Goal: Task Accomplishment & Management: Manage account settings

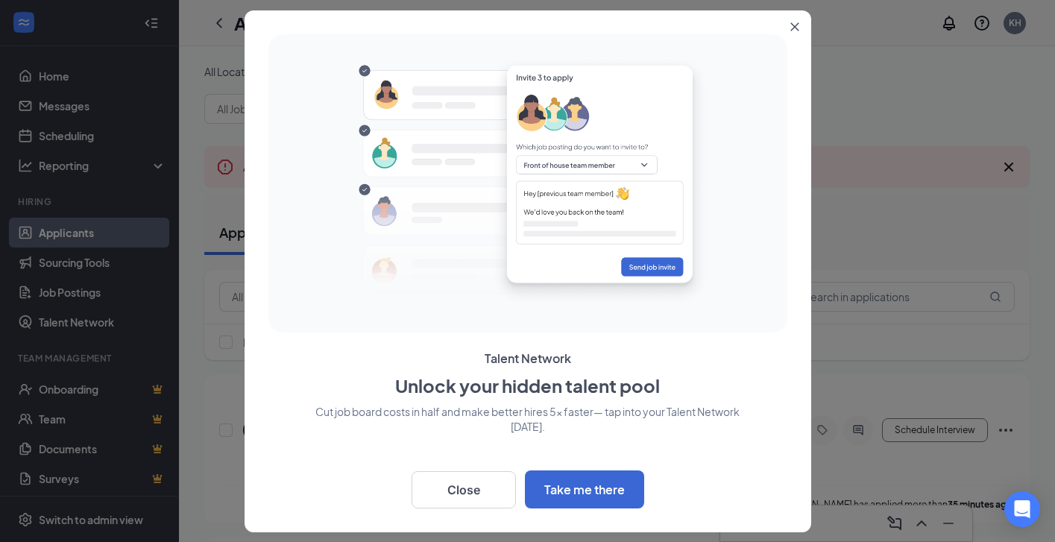
click at [793, 29] on icon "Close" at bounding box center [794, 26] width 9 height 9
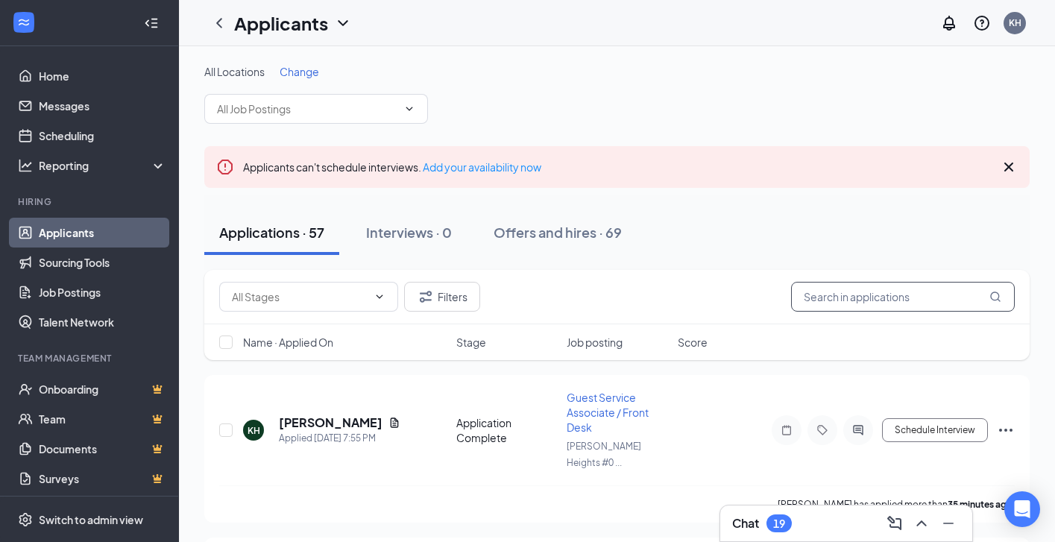
click at [848, 300] on input "text" at bounding box center [903, 297] width 224 height 30
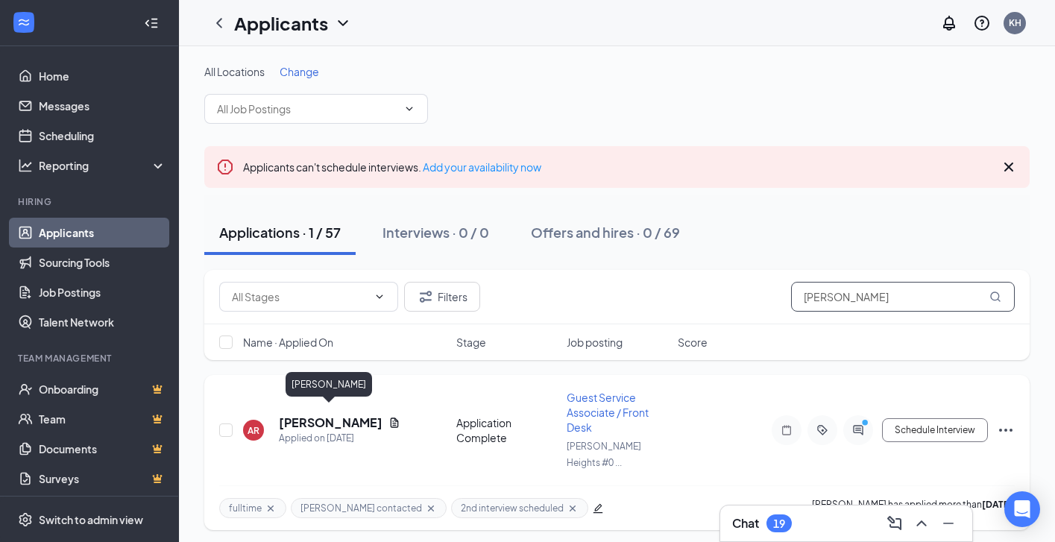
type input "[PERSON_NAME]"
click at [342, 414] on h5 "[PERSON_NAME]" at bounding box center [331, 422] width 104 height 16
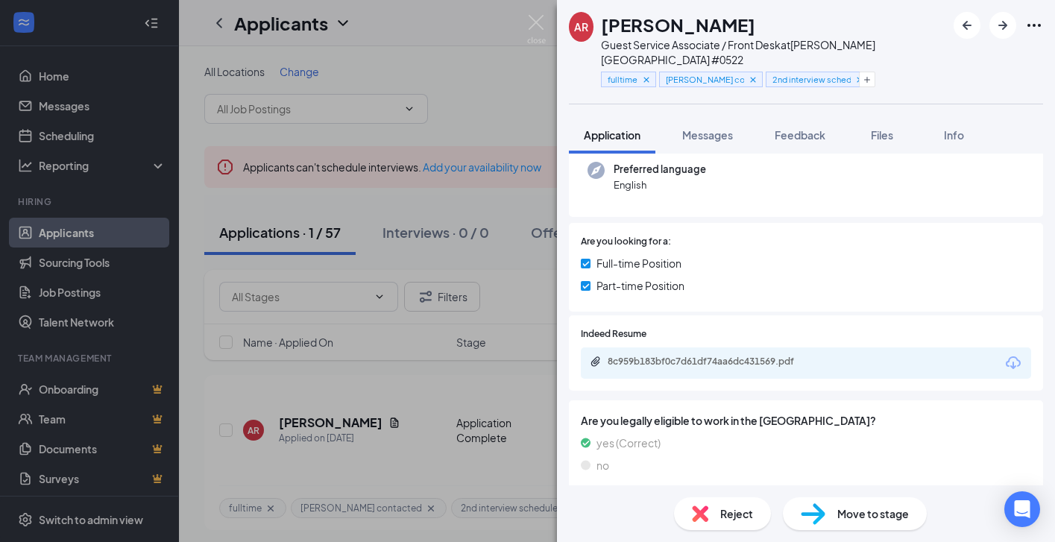
scroll to position [151, 0]
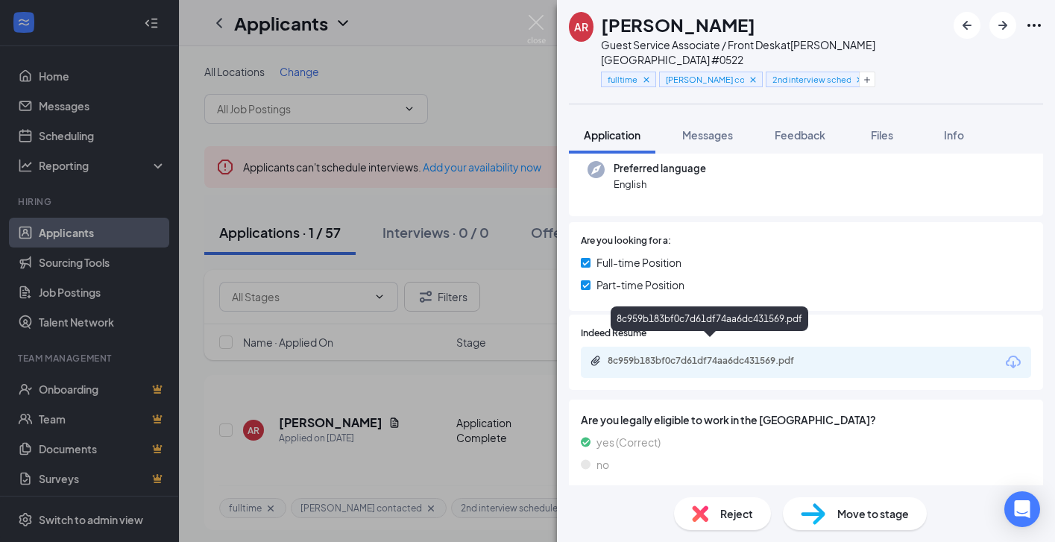
click at [719, 355] on div "8c959b183bf0c7d61df74aa6dc431569.pdf" at bounding box center [712, 361] width 209 height 12
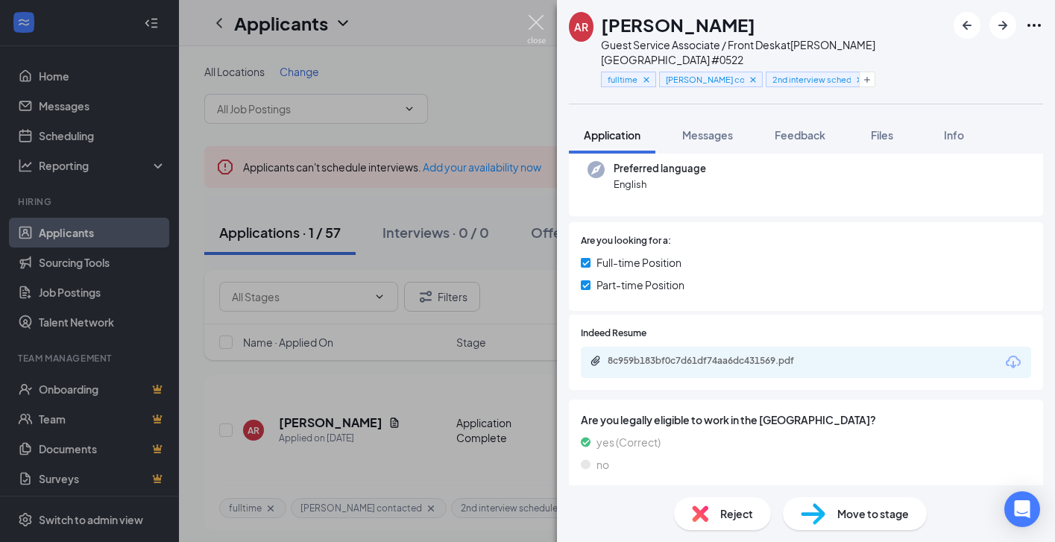
click at [536, 22] on img at bounding box center [536, 29] width 19 height 29
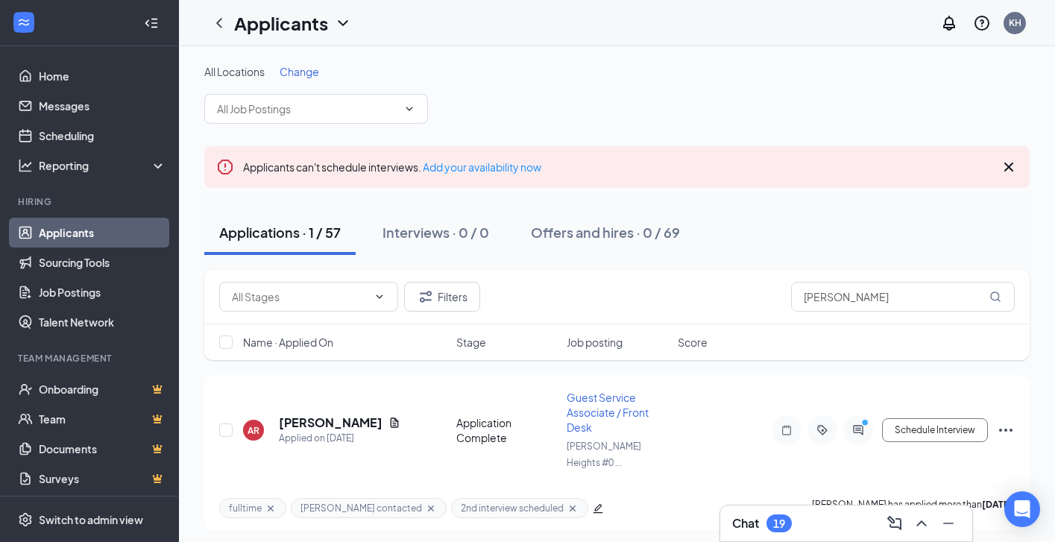
click at [94, 229] on link "Applicants" at bounding box center [102, 233] width 127 height 30
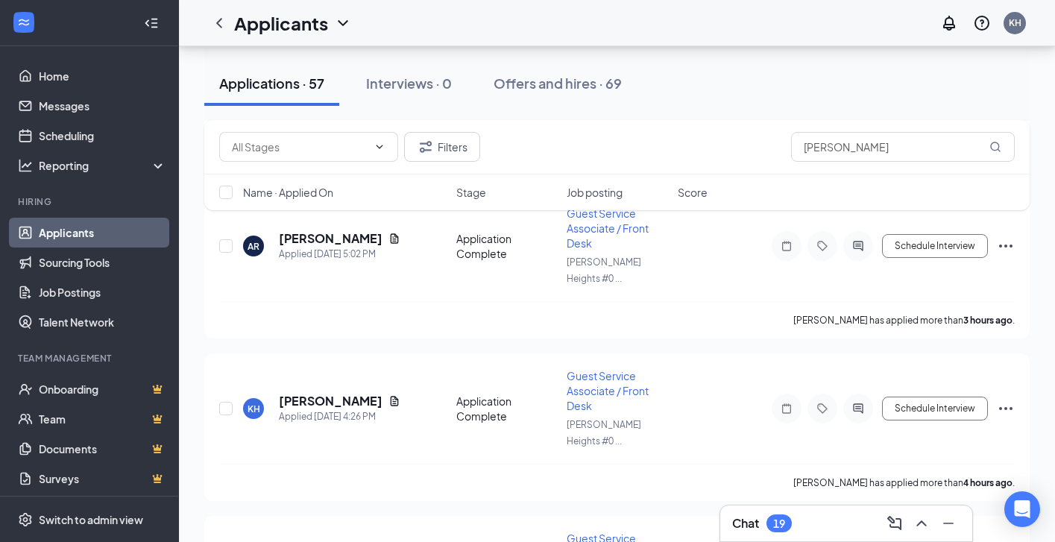
scroll to position [645, 0]
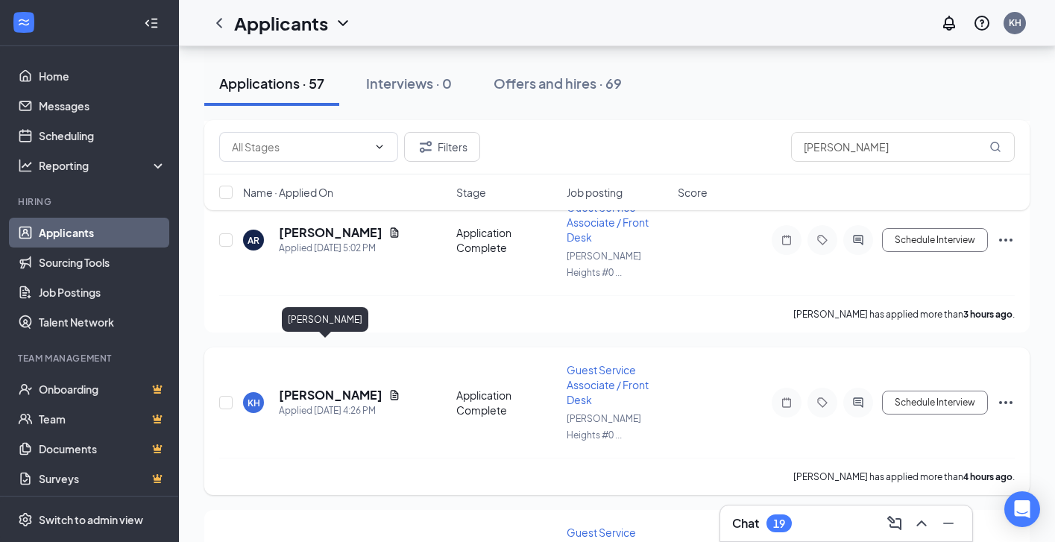
click at [323, 387] on h5 "[PERSON_NAME]" at bounding box center [331, 395] width 104 height 16
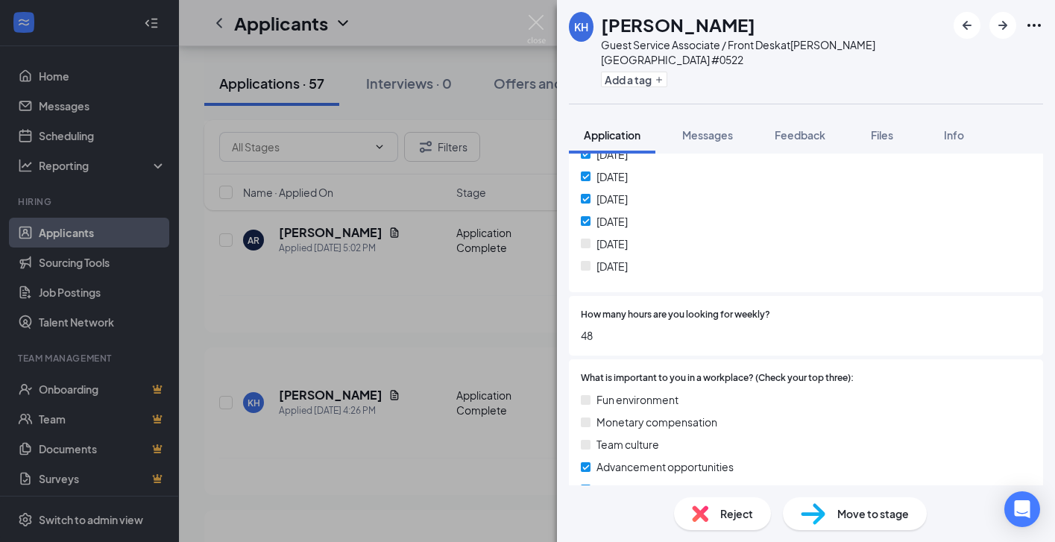
scroll to position [680, 0]
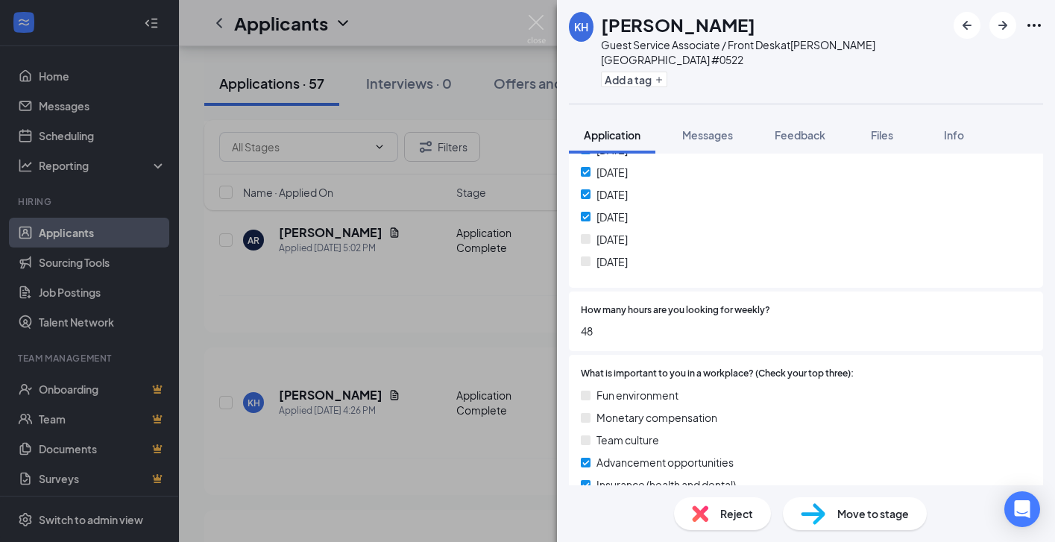
click at [409, 406] on div "[PERSON_NAME] Her Guest Service Associate / Front Desk at [PERSON_NAME][GEOGRAP…" at bounding box center [527, 271] width 1055 height 542
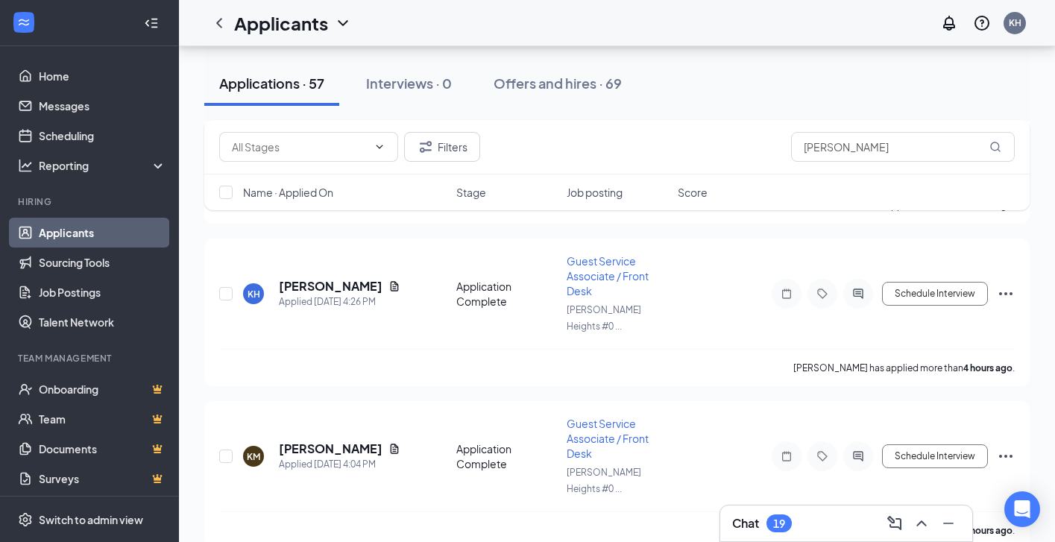
scroll to position [762, 0]
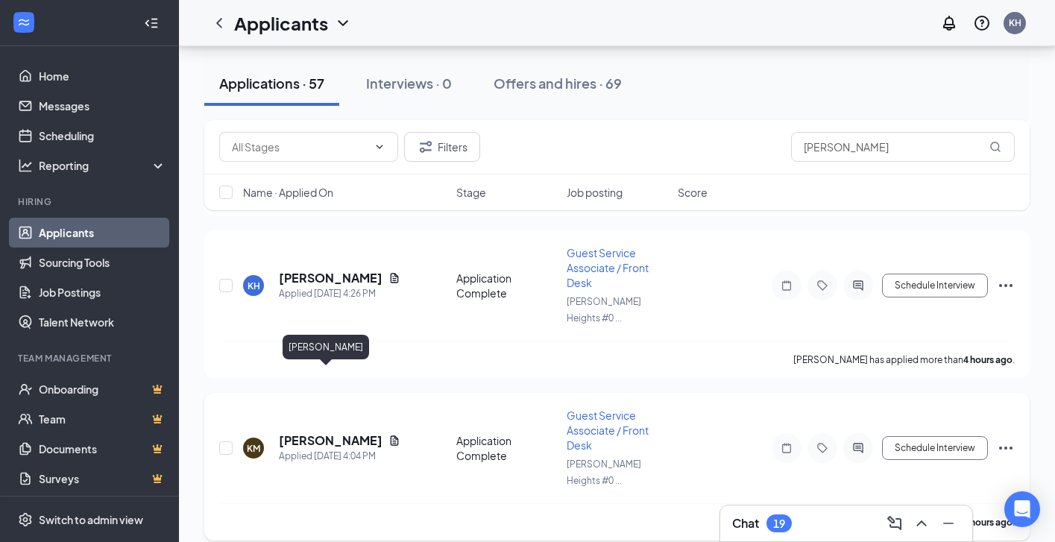
click at [329, 432] on h5 "[PERSON_NAME]" at bounding box center [331, 440] width 104 height 16
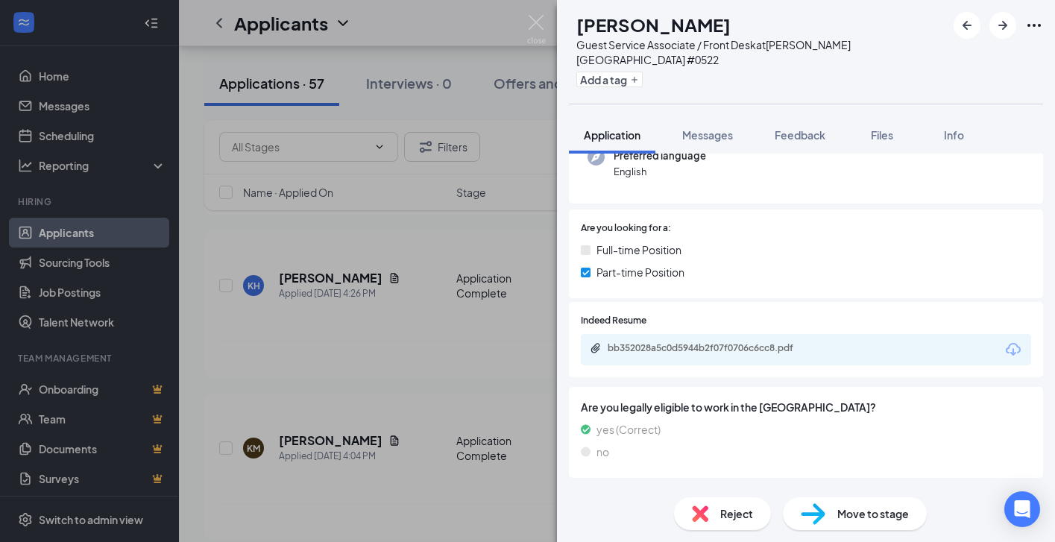
scroll to position [177, 0]
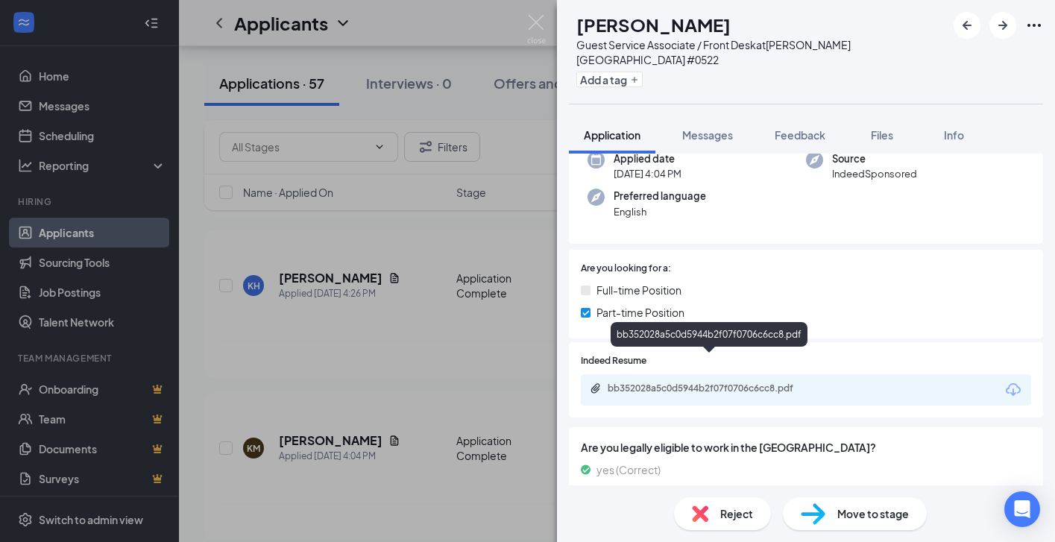
click at [644, 382] on div "bb352028a5c0d5944b2f07f0706c6cc8.pdf" at bounding box center [712, 388] width 209 height 12
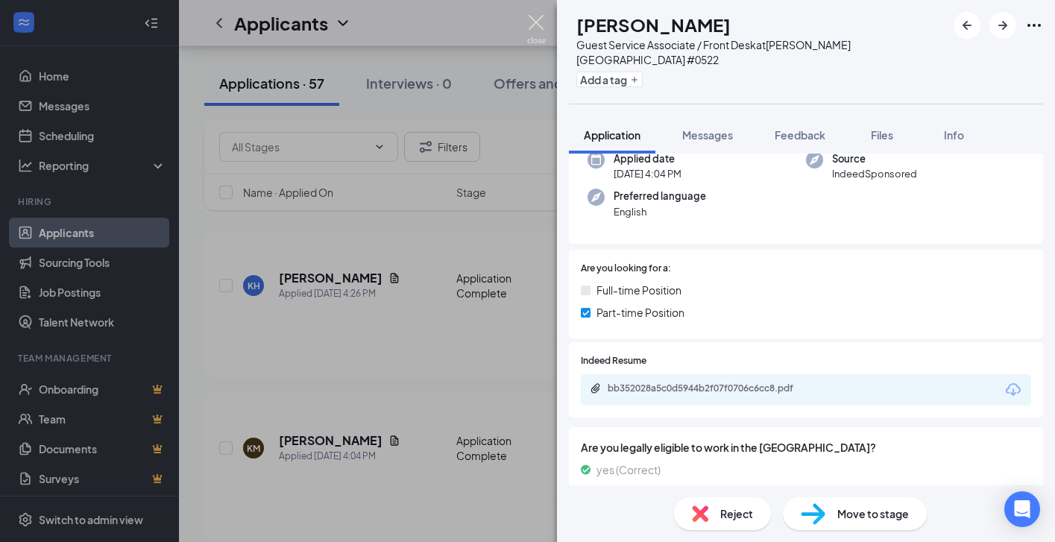
click at [540, 19] on img at bounding box center [536, 29] width 19 height 29
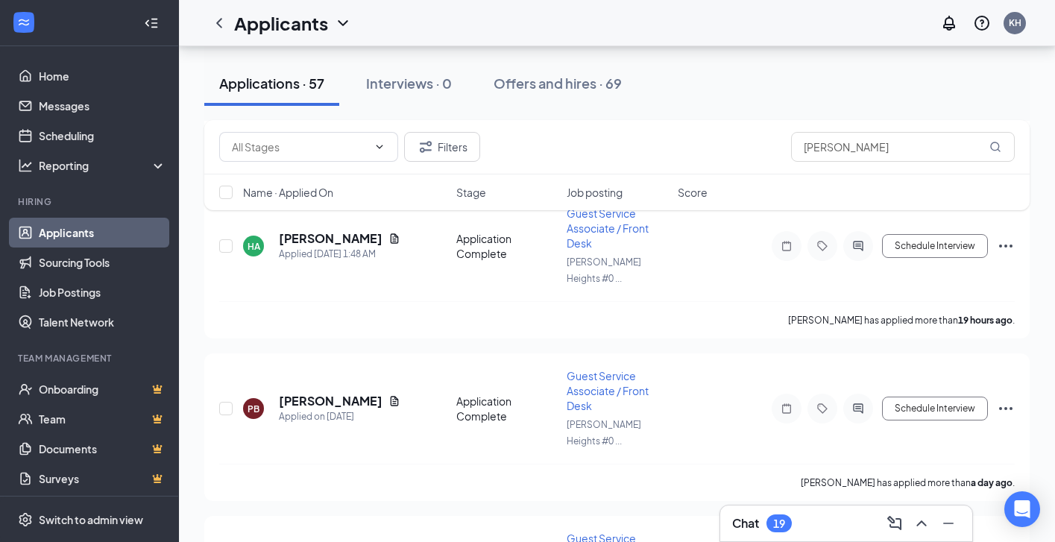
scroll to position [2360, 0]
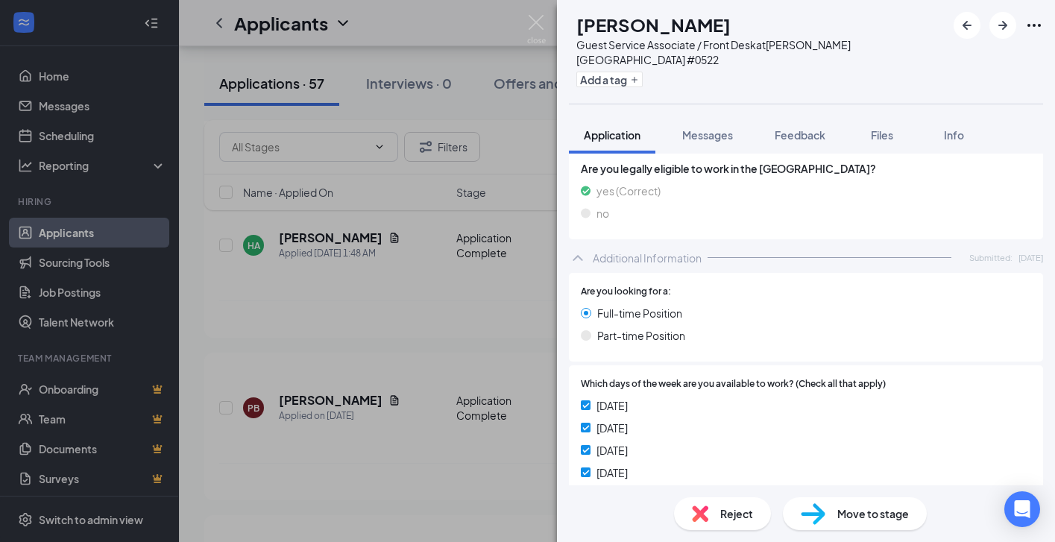
scroll to position [405, 0]
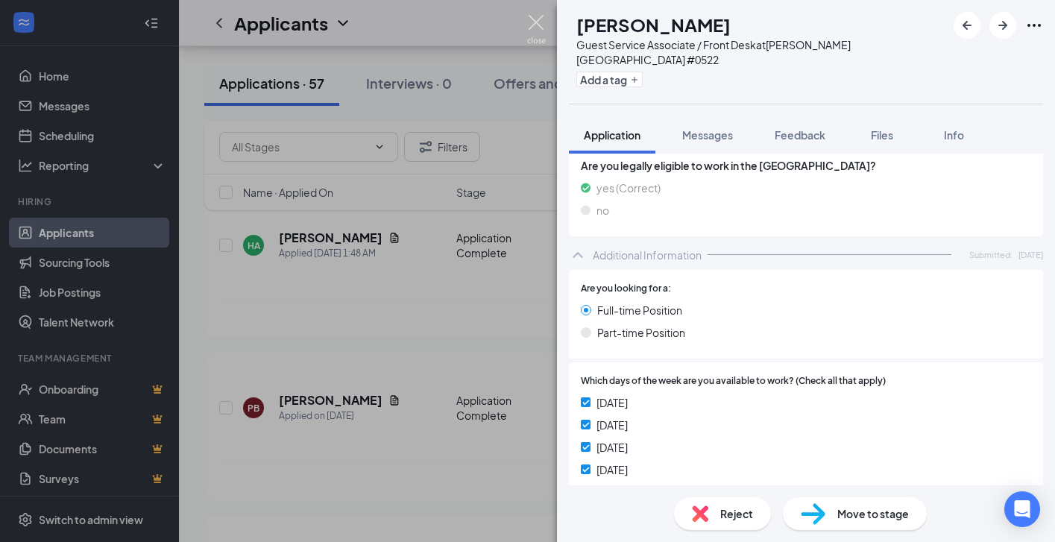
click at [535, 16] on img at bounding box center [536, 29] width 19 height 29
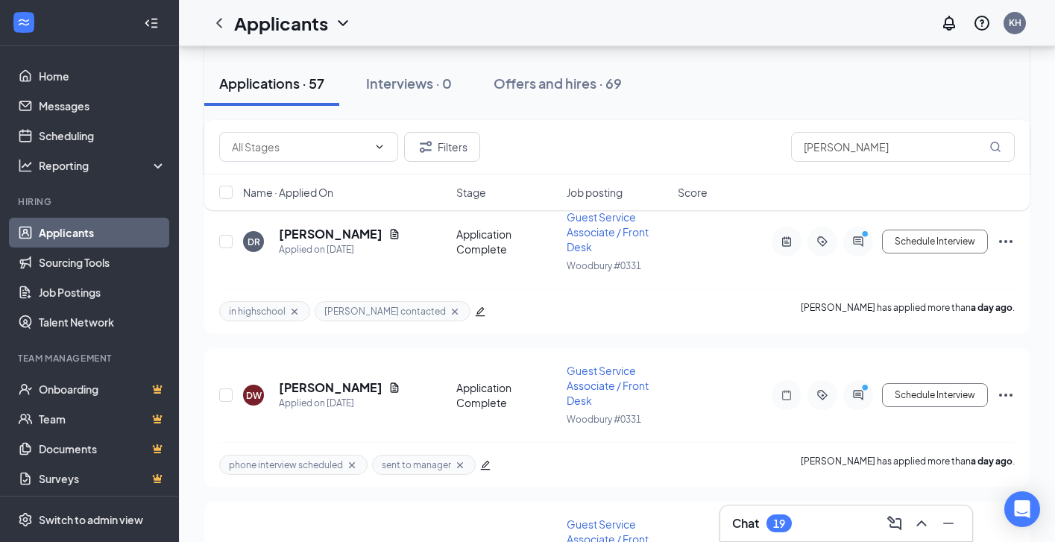
scroll to position [2845, 0]
click at [351, 540] on h5 "[PERSON_NAME]" at bounding box center [331, 548] width 104 height 16
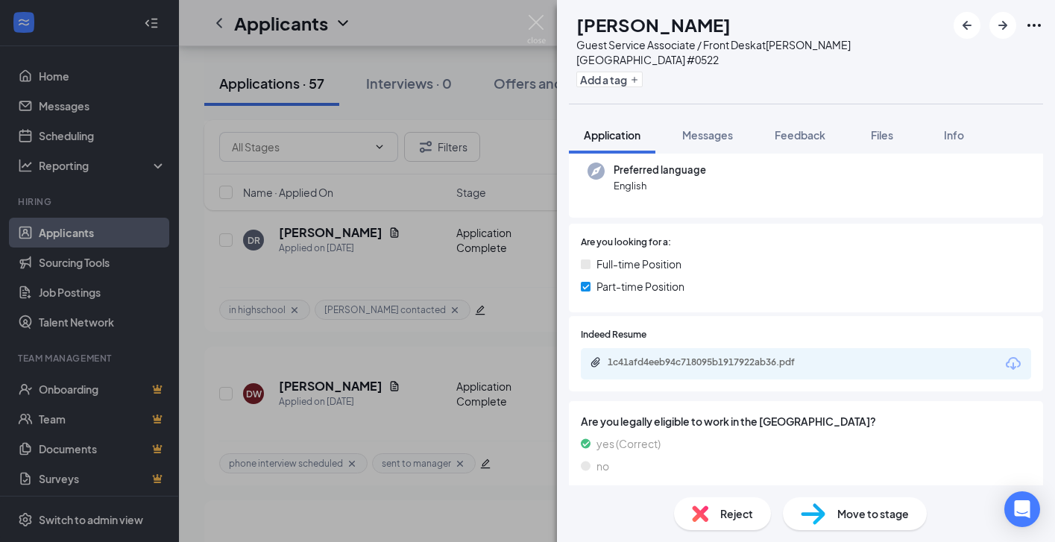
scroll to position [137, 0]
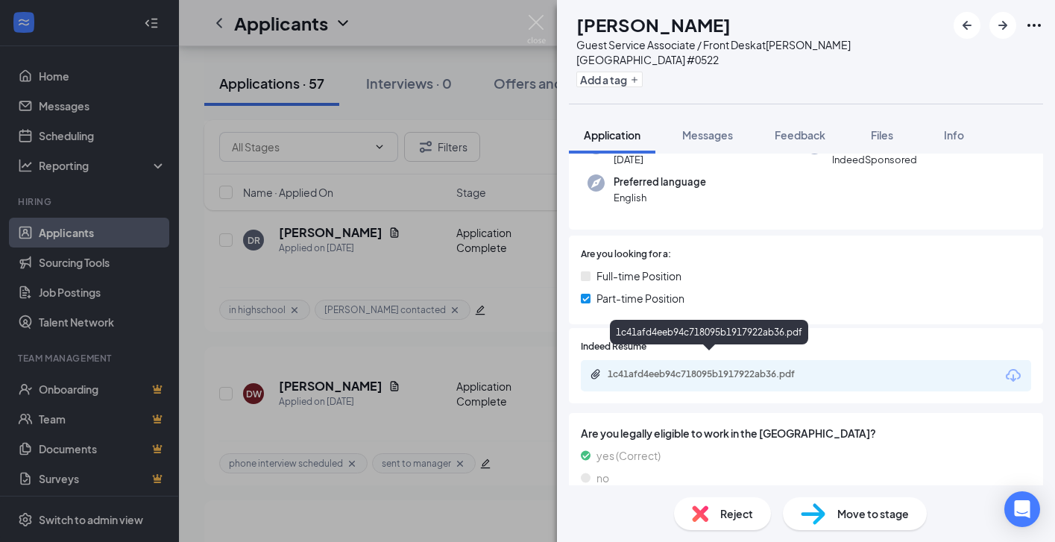
click at [688, 368] on div "1c41afd4eeb94c718095b1917922ab36.pdf" at bounding box center [712, 374] width 209 height 12
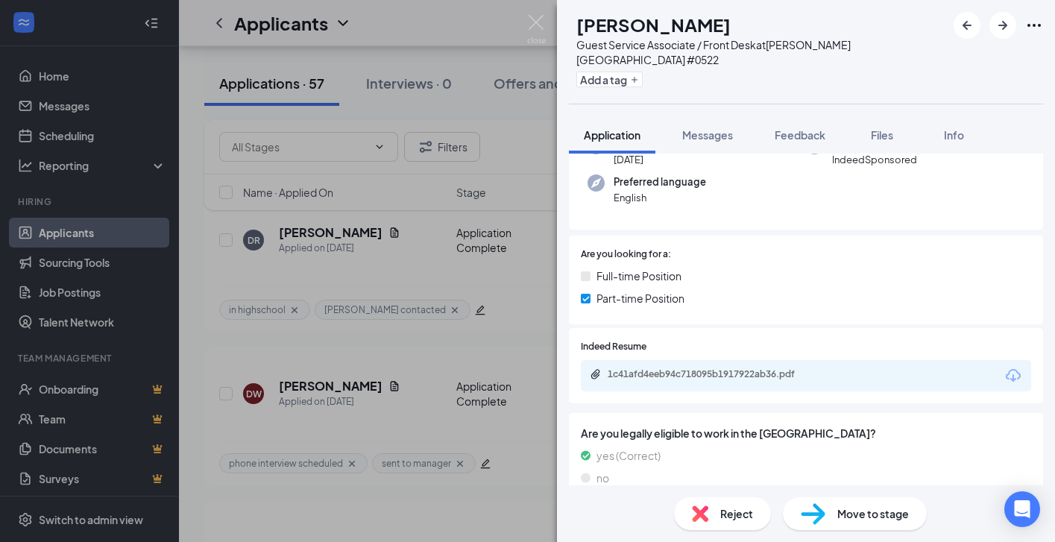
click at [501, 321] on div "JC jewels [PERSON_NAME] Guest Service Associate / Front Desk at [PERSON_NAME][G…" at bounding box center [527, 271] width 1055 height 542
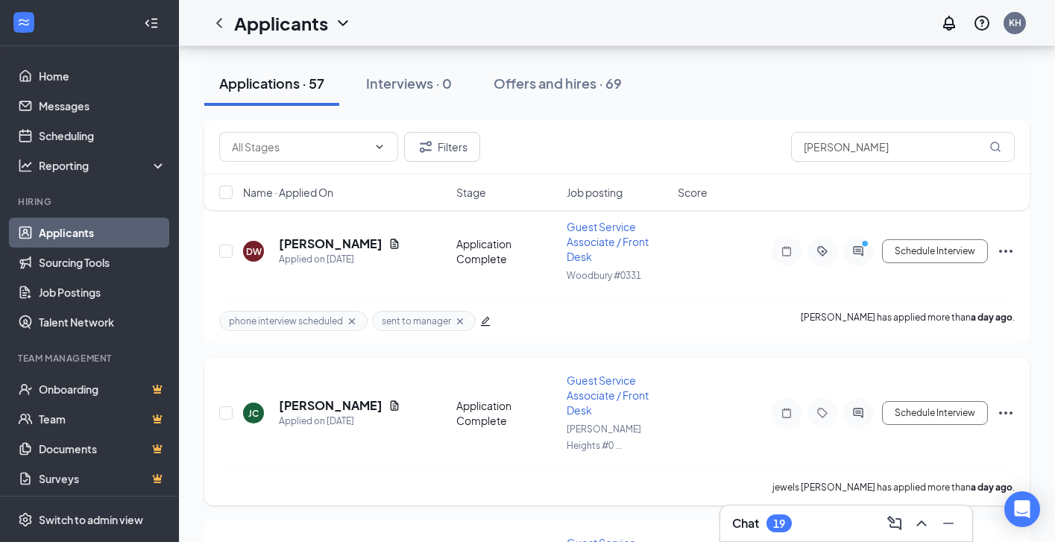
scroll to position [2994, 0]
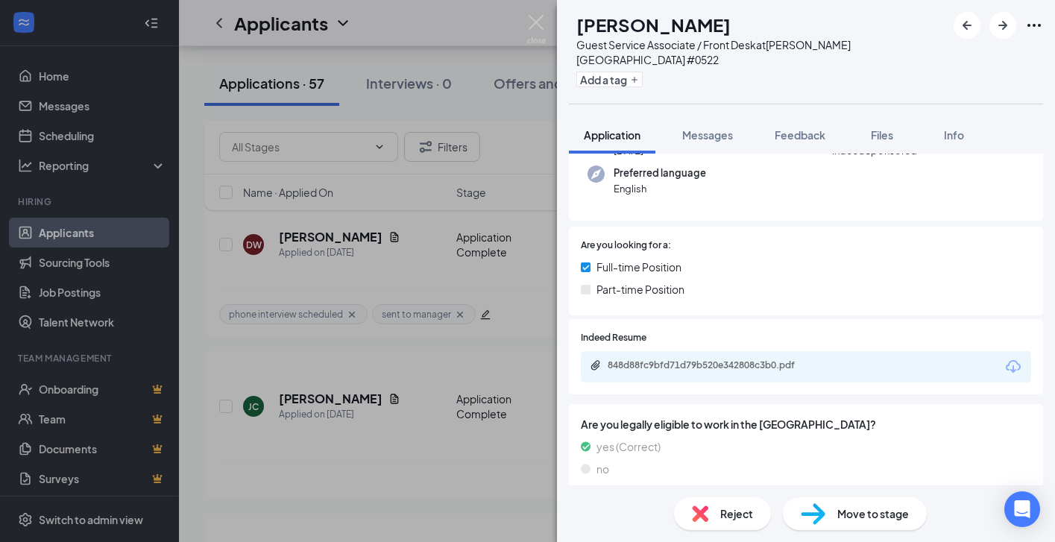
scroll to position [142, 0]
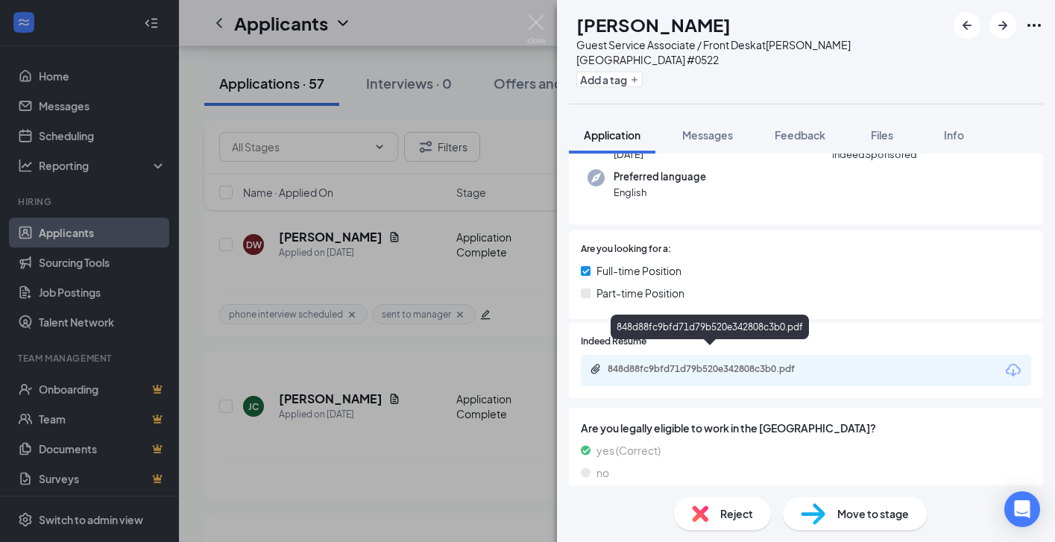
click at [666, 363] on div "848d88fc9bfd71d79b520e342808c3b0.pdf" at bounding box center [712, 369] width 209 height 12
click at [403, 475] on div "MK [PERSON_NAME] Guest Service Associate / Front Desk at [PERSON_NAME][GEOGRAPH…" at bounding box center [527, 271] width 1055 height 542
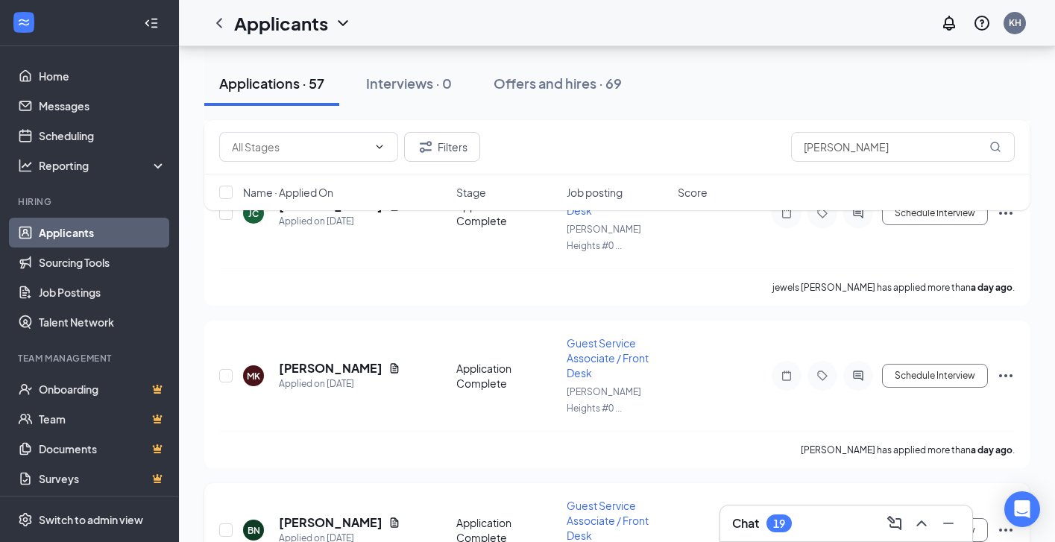
scroll to position [3191, 0]
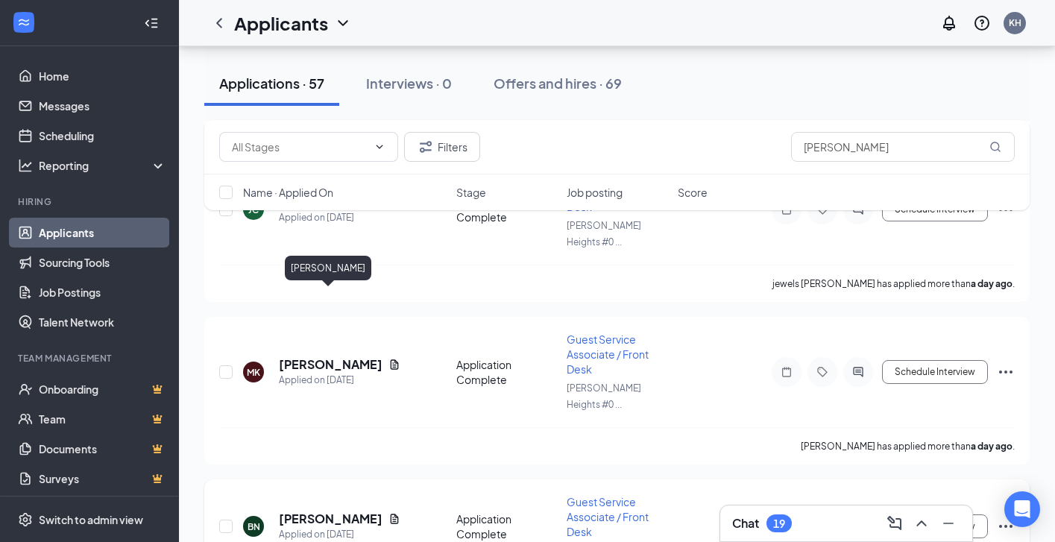
click at [328, 511] on h5 "[PERSON_NAME]" at bounding box center [331, 519] width 104 height 16
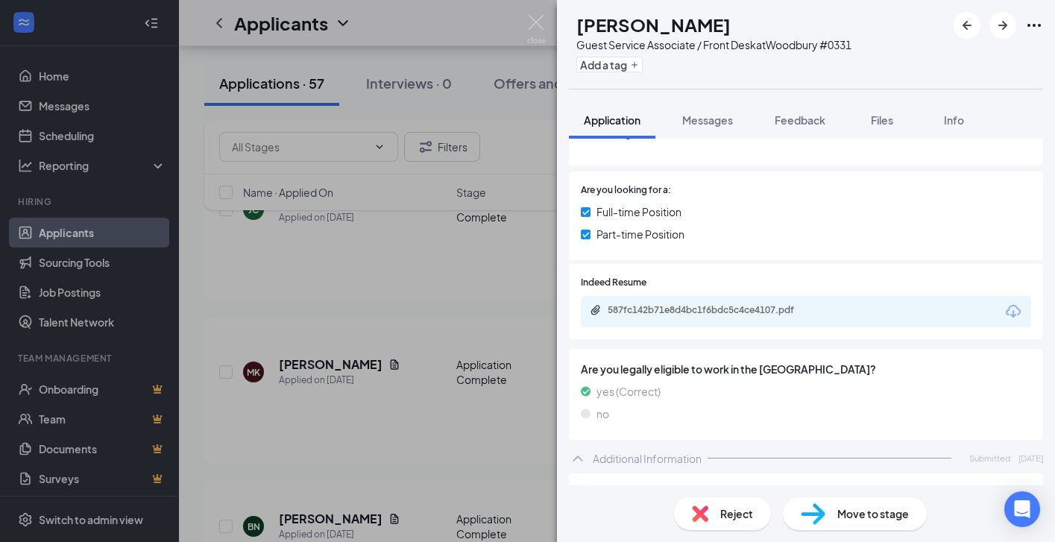
scroll to position [179, 0]
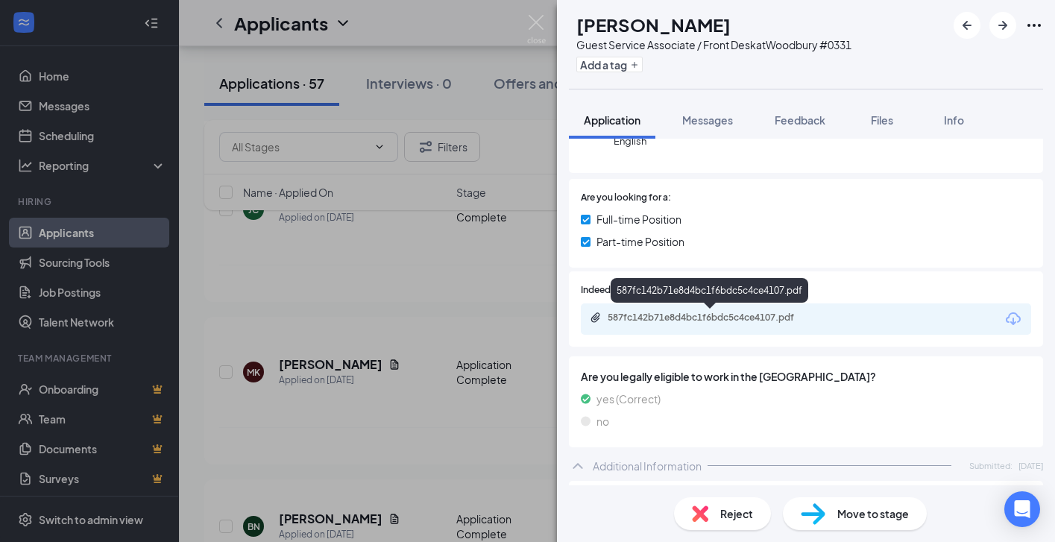
click at [664, 315] on div "587fc142b71e8d4bc1f6bdc5c4ce4107.pdf" at bounding box center [712, 318] width 209 height 12
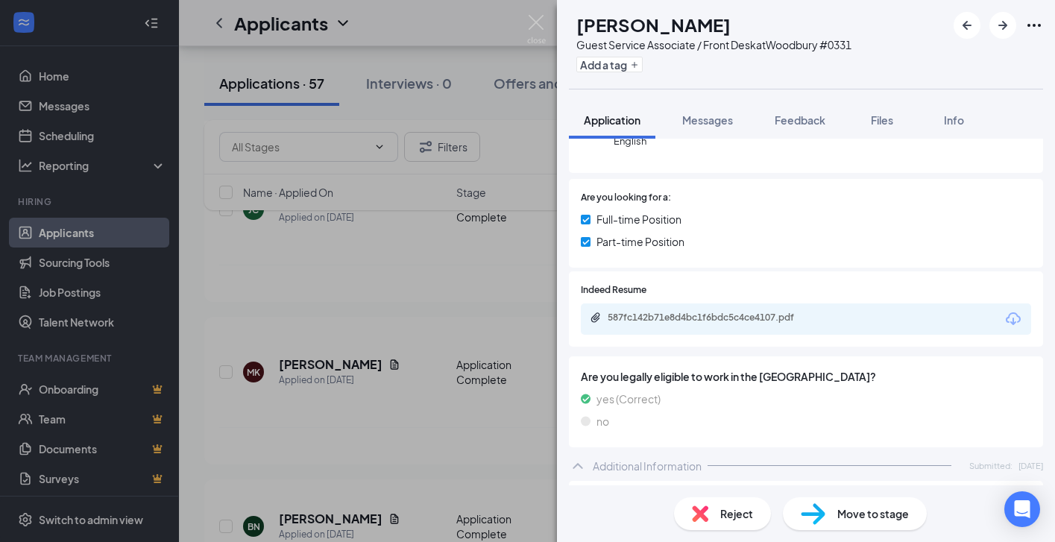
click at [411, 393] on div "BN [PERSON_NAME] Guest Service Associate / Front Desk at [GEOGRAPHIC_DATA] #033…" at bounding box center [527, 271] width 1055 height 542
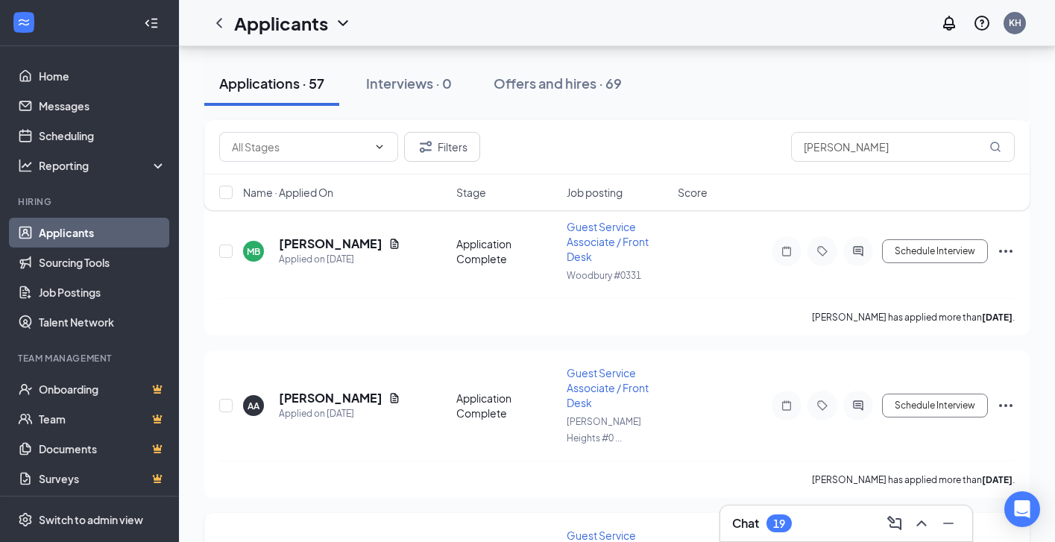
scroll to position [3775, 0]
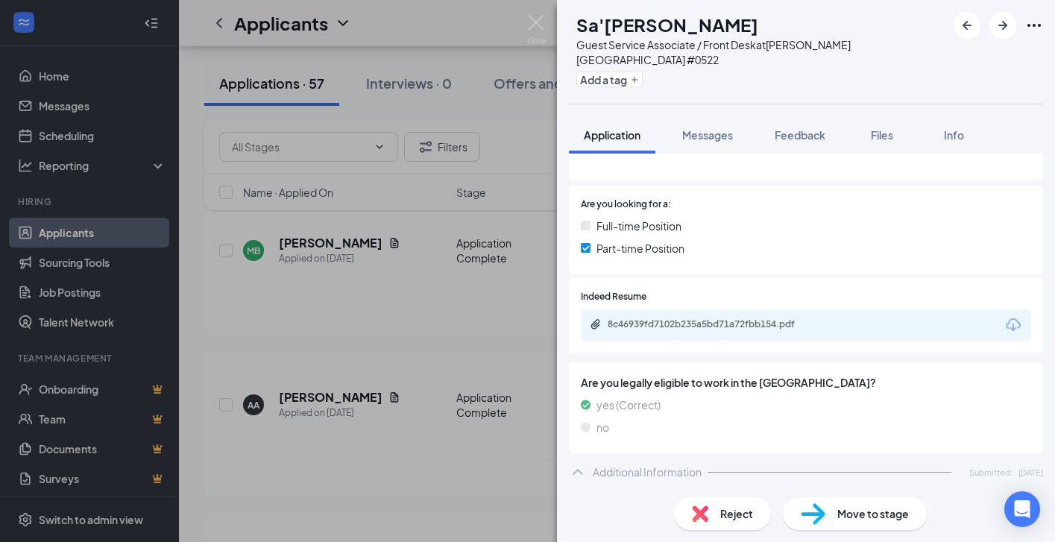
scroll to position [200, 0]
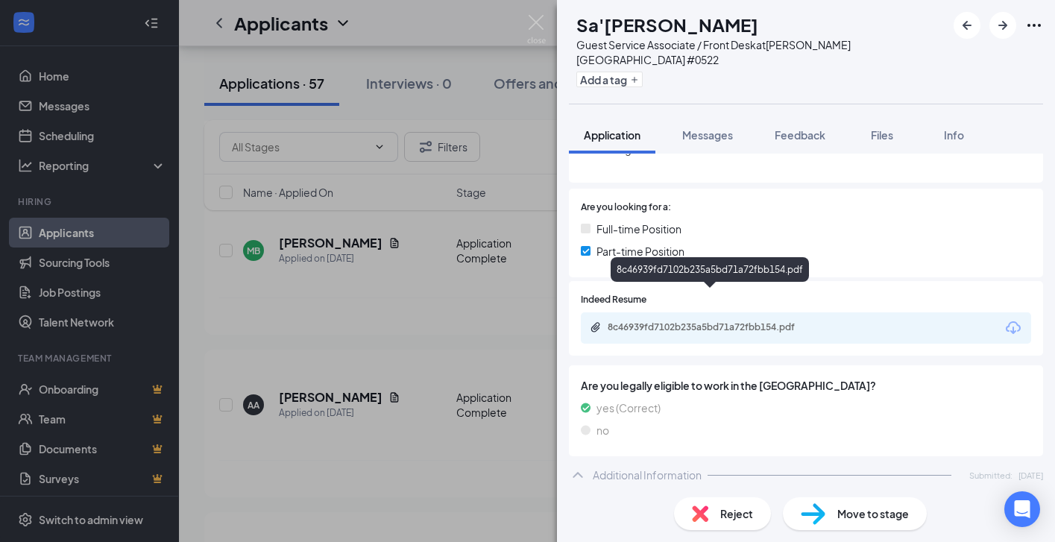
click at [640, 321] on div "8c46939fd7102b235a5bd71a72fbb154.pdf" at bounding box center [712, 327] width 209 height 12
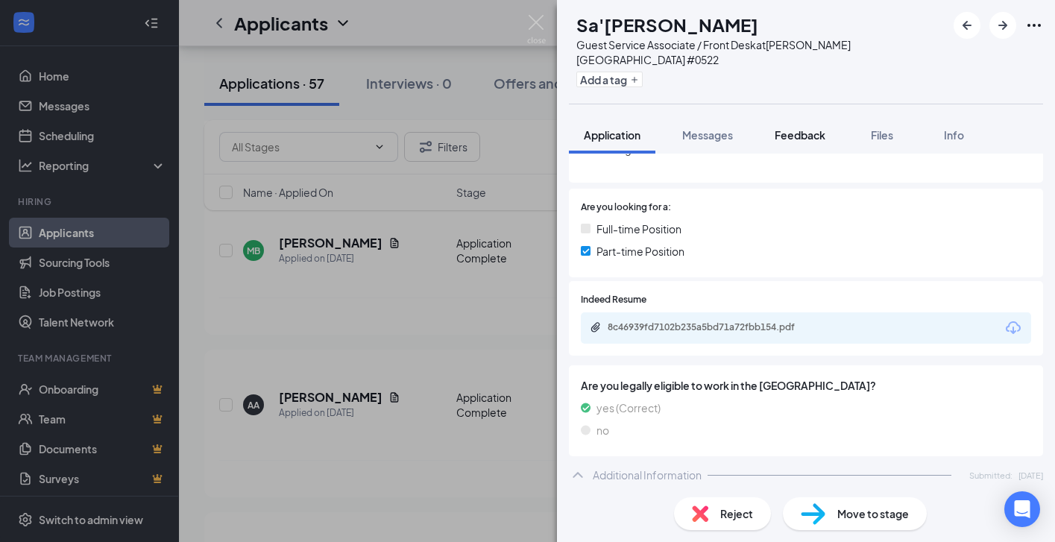
click at [813, 128] on span "Feedback" at bounding box center [800, 134] width 51 height 13
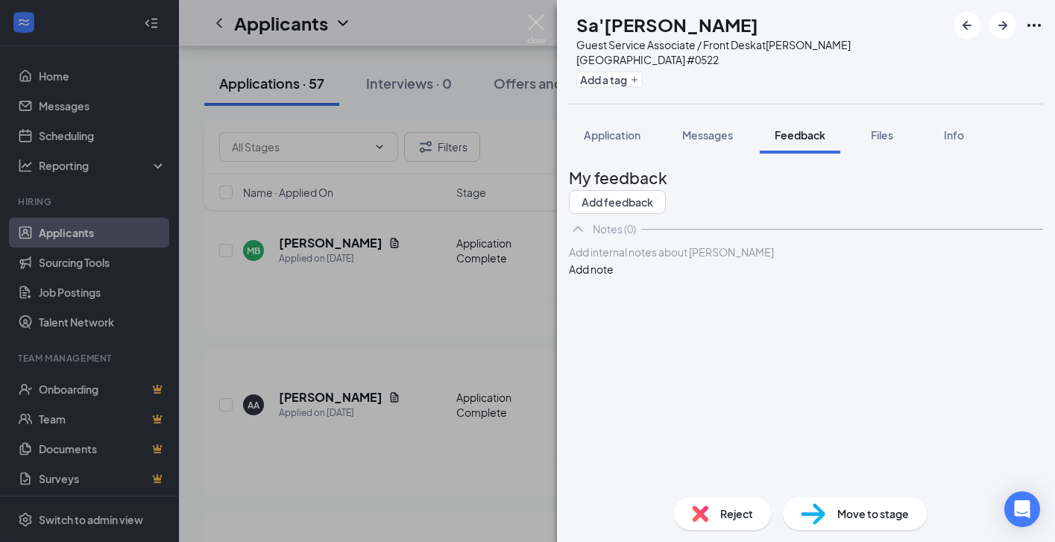
click at [669, 260] on div at bounding box center [806, 253] width 473 height 16
click at [614, 277] on button "Add note" at bounding box center [591, 269] width 45 height 16
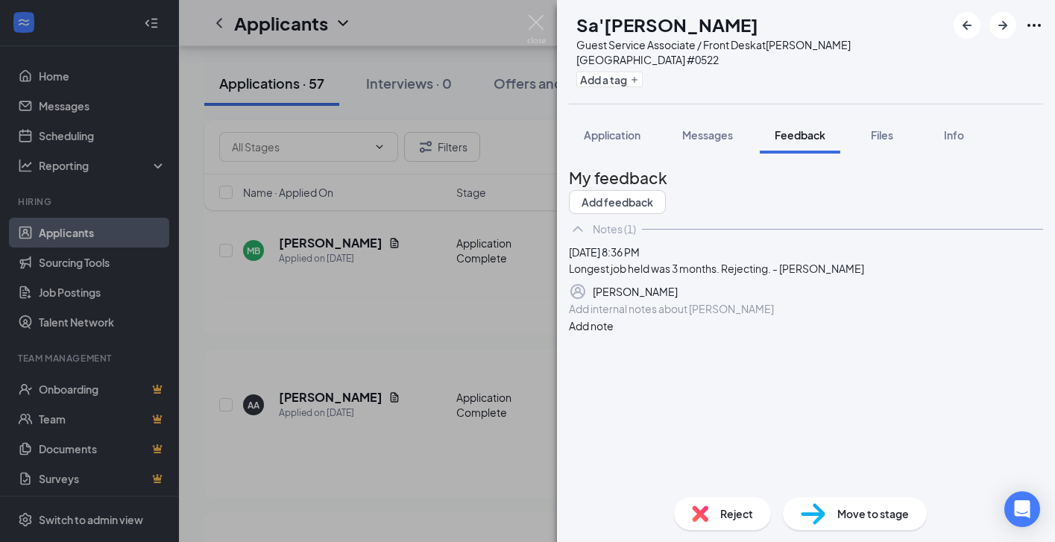
click at [716, 510] on div "Reject" at bounding box center [722, 513] width 97 height 33
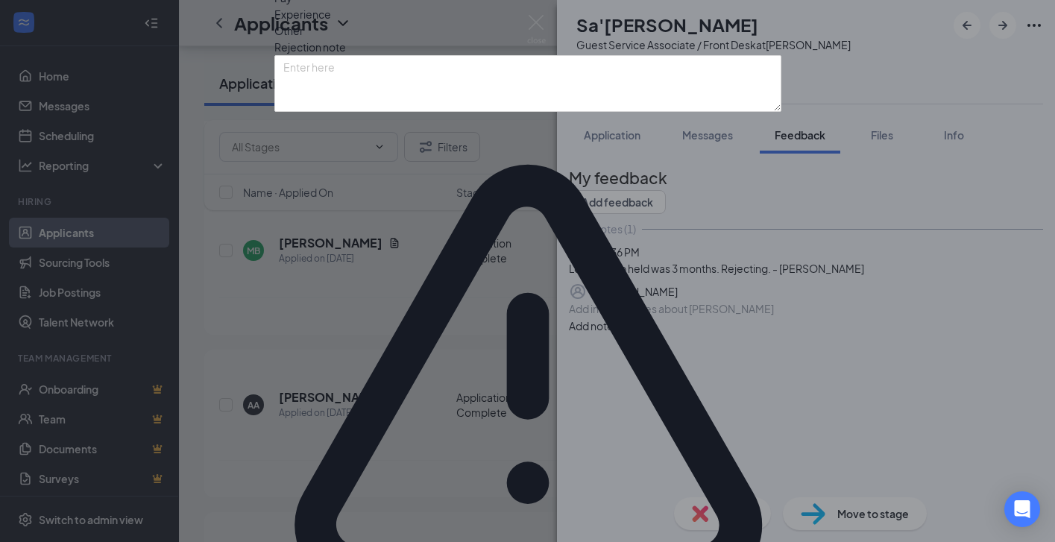
scroll to position [4, 0]
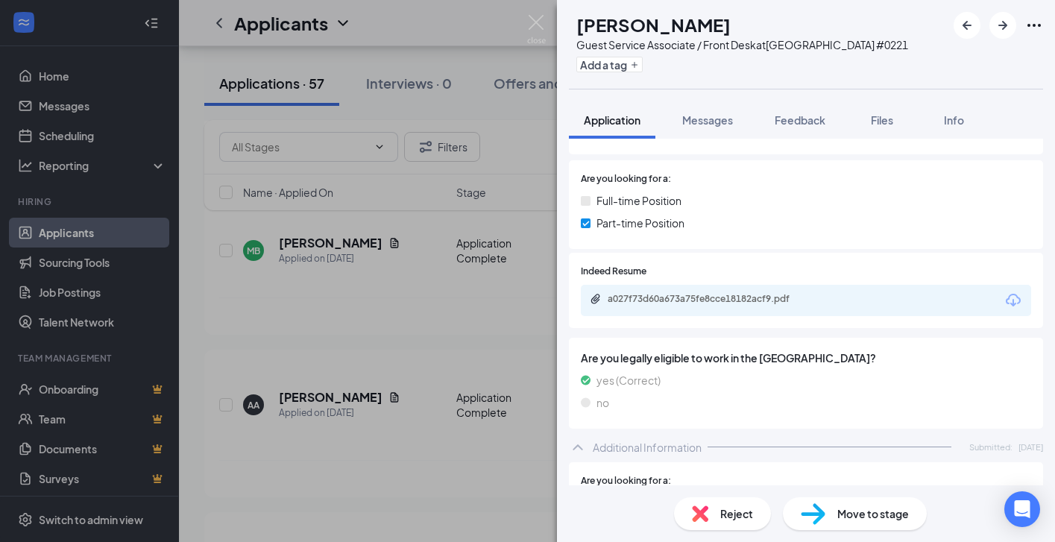
scroll to position [198, 0]
click at [661, 295] on div "a027f73d60a673a75fe8cce18182acf9.pdf" at bounding box center [712, 298] width 209 height 12
click at [500, 354] on div "AH [PERSON_NAME] Guest Service Associate / Front Desk at [GEOGRAPHIC_DATA] #022…" at bounding box center [527, 271] width 1055 height 542
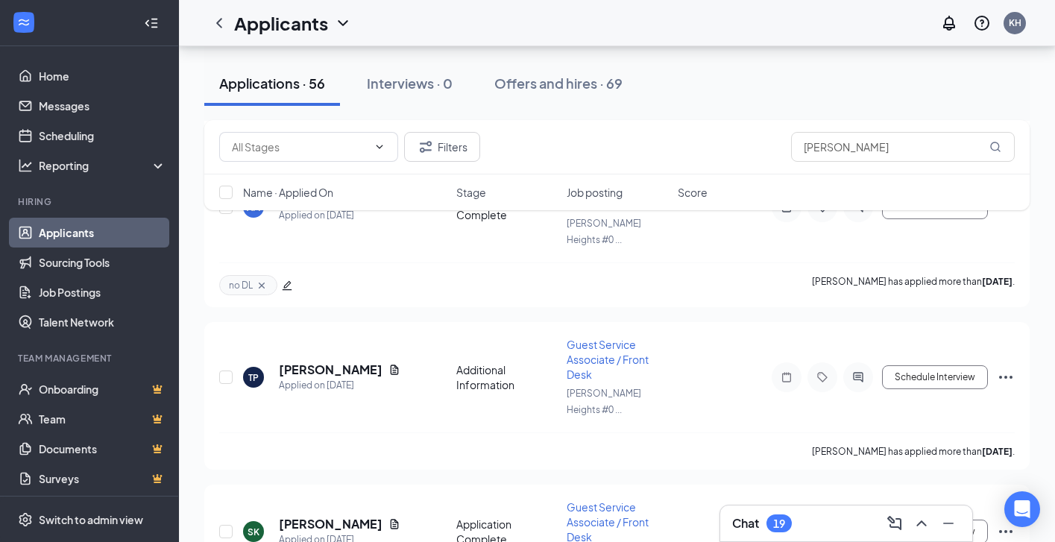
scroll to position [4448, 0]
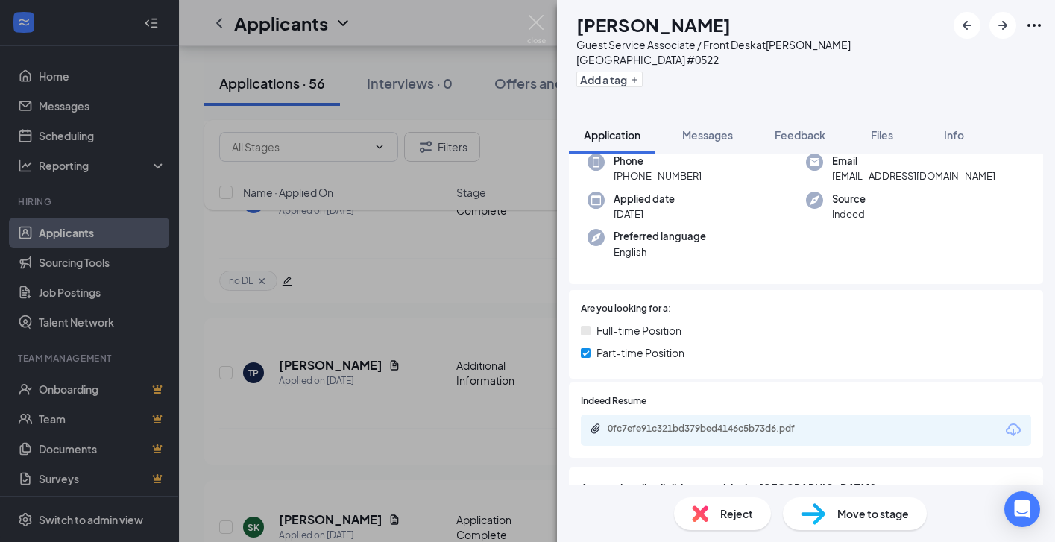
scroll to position [84, 0]
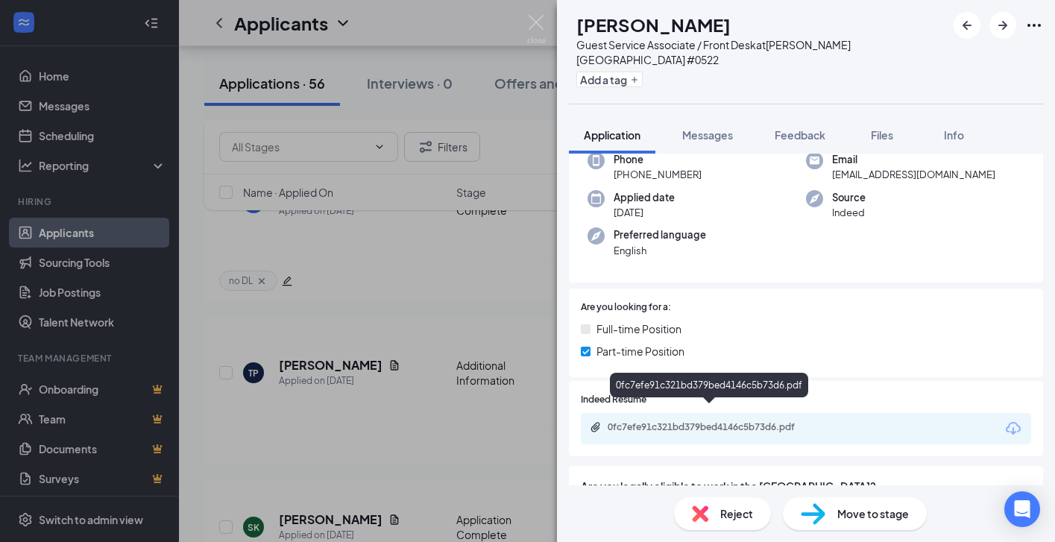
click at [723, 421] on div "0fc7efe91c321bd379bed4146c5b73d6.pdf" at bounding box center [712, 427] width 209 height 12
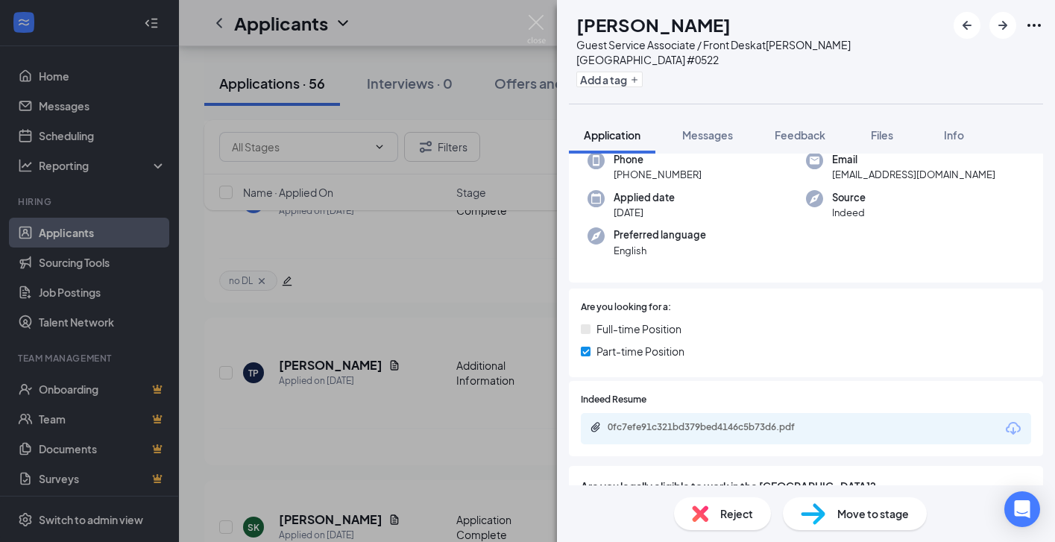
click at [500, 333] on div "[PERSON_NAME] [PERSON_NAME] Guest Service Associate / Front Desk at [PERSON_NAM…" at bounding box center [527, 271] width 1055 height 542
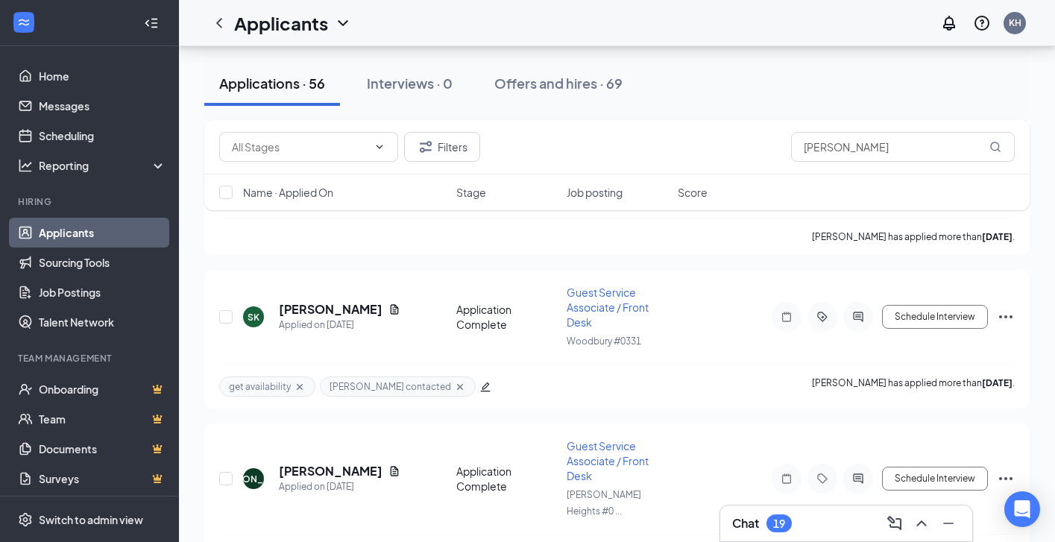
scroll to position [4661, 0]
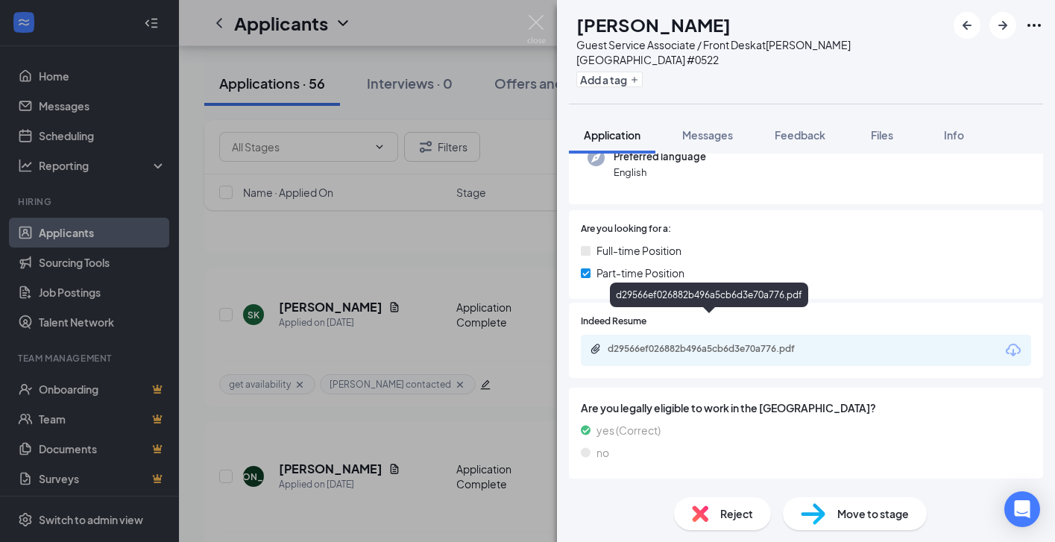
scroll to position [214, 0]
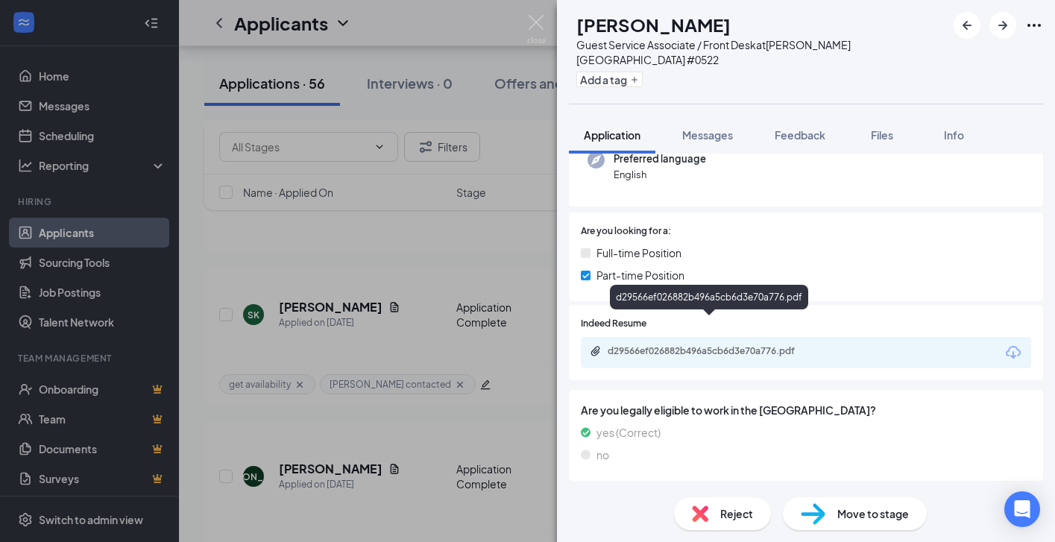
click at [663, 345] on div "d29566ef026882b496a5cb6d3e70a776.pdf" at bounding box center [712, 351] width 209 height 12
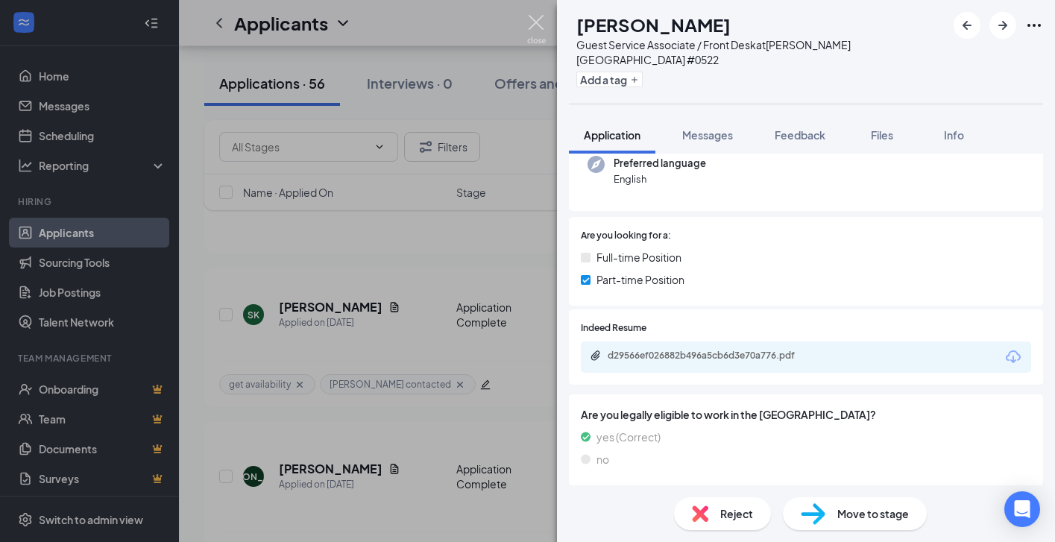
click at [538, 22] on img at bounding box center [536, 29] width 19 height 29
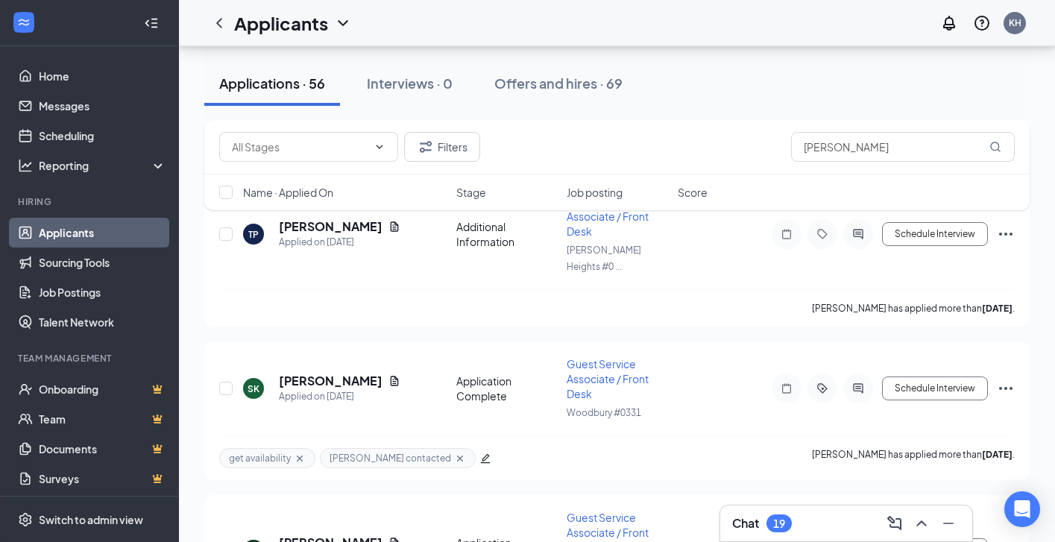
scroll to position [4687, 0]
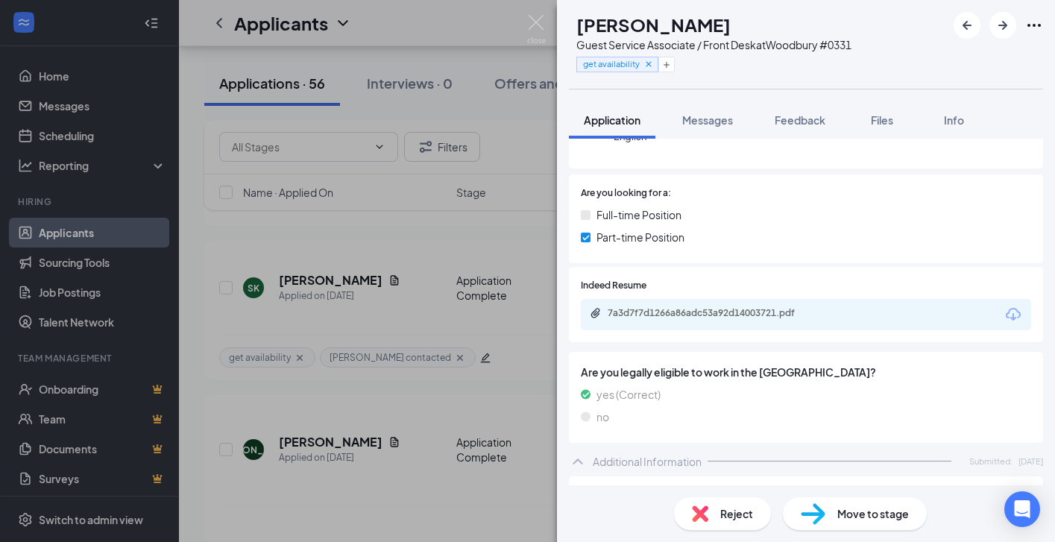
scroll to position [120, 0]
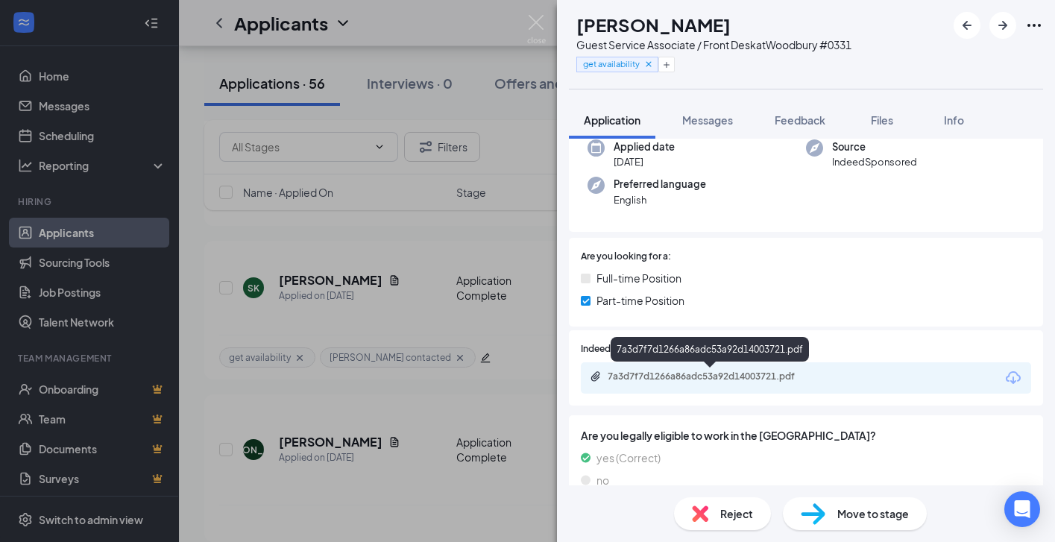
click at [697, 376] on div "7a3d7f7d1266a86adc53a92d14003721.pdf" at bounding box center [712, 376] width 209 height 12
click at [719, 119] on span "Messages" at bounding box center [707, 119] width 51 height 13
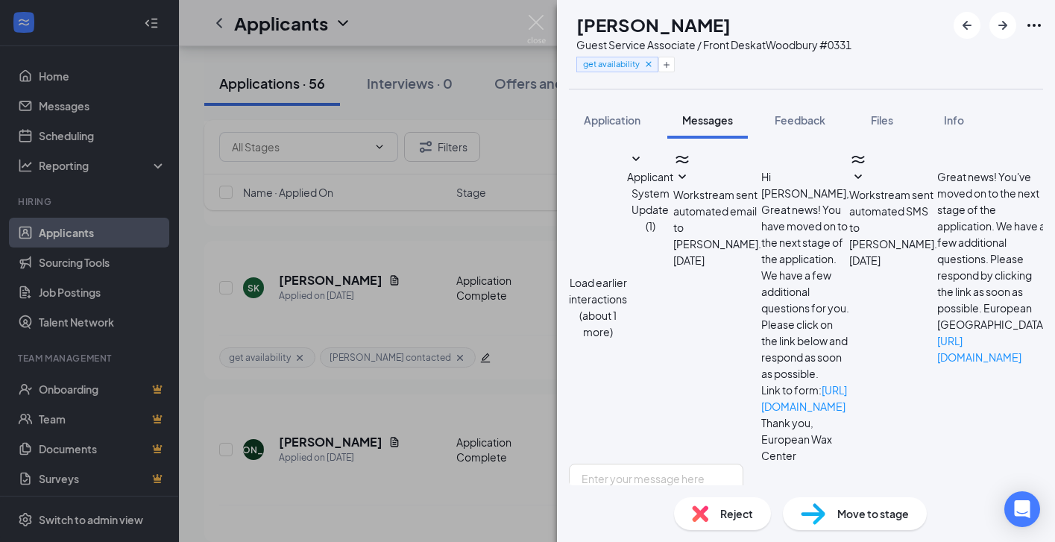
scroll to position [534, 0]
click at [535, 19] on img at bounding box center [536, 29] width 19 height 29
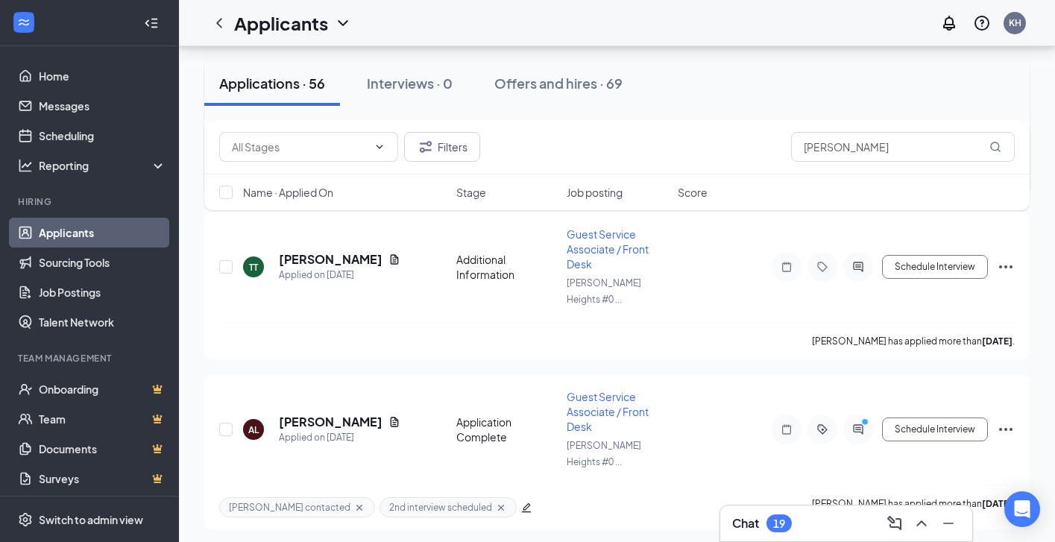
scroll to position [5349, 0]
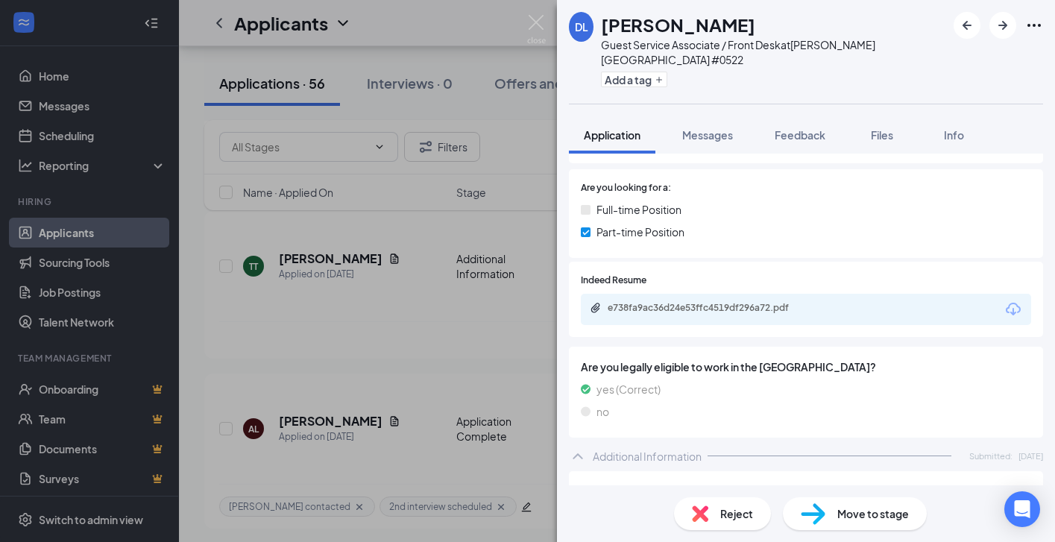
scroll to position [197, 0]
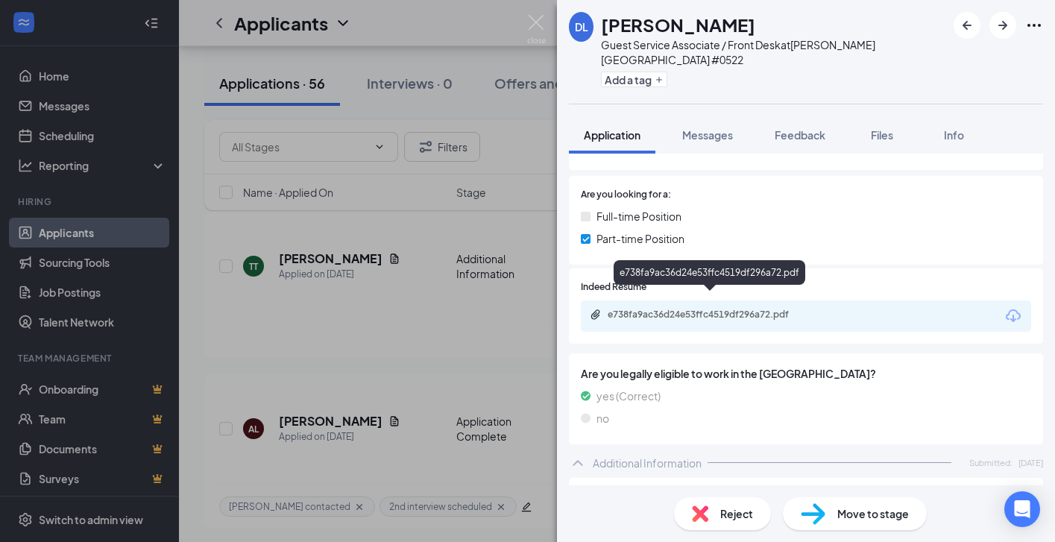
click at [700, 309] on div "e738fa9ac36d24e53ffc4519df296a72.pdf" at bounding box center [712, 315] width 209 height 12
